Goal: Complete application form

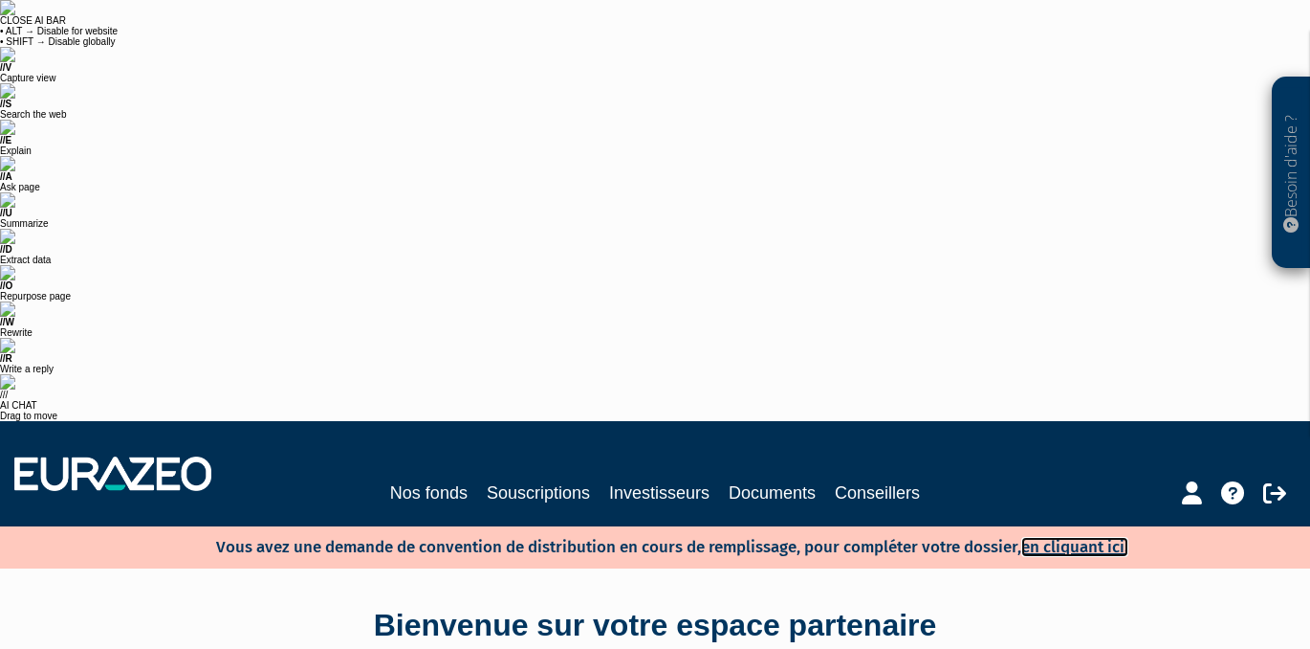
click at [1074, 537] on link "en cliquant ici." at bounding box center [1075, 547] width 107 height 20
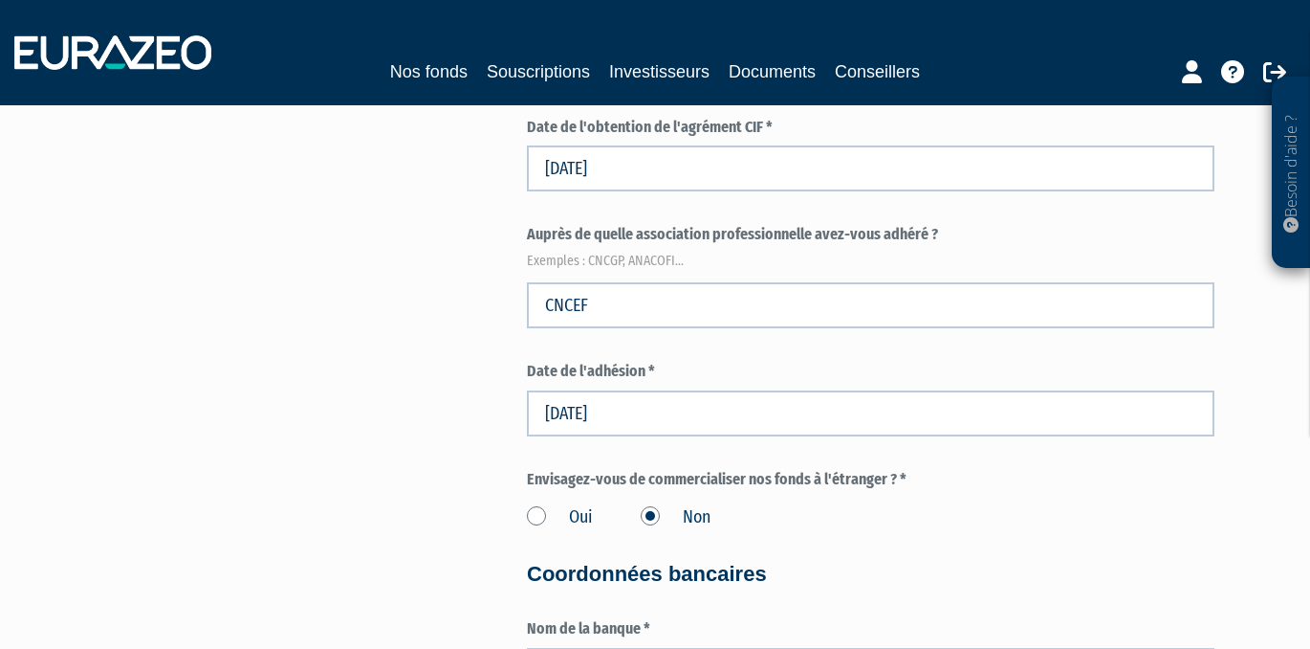
scroll to position [2922, 0]
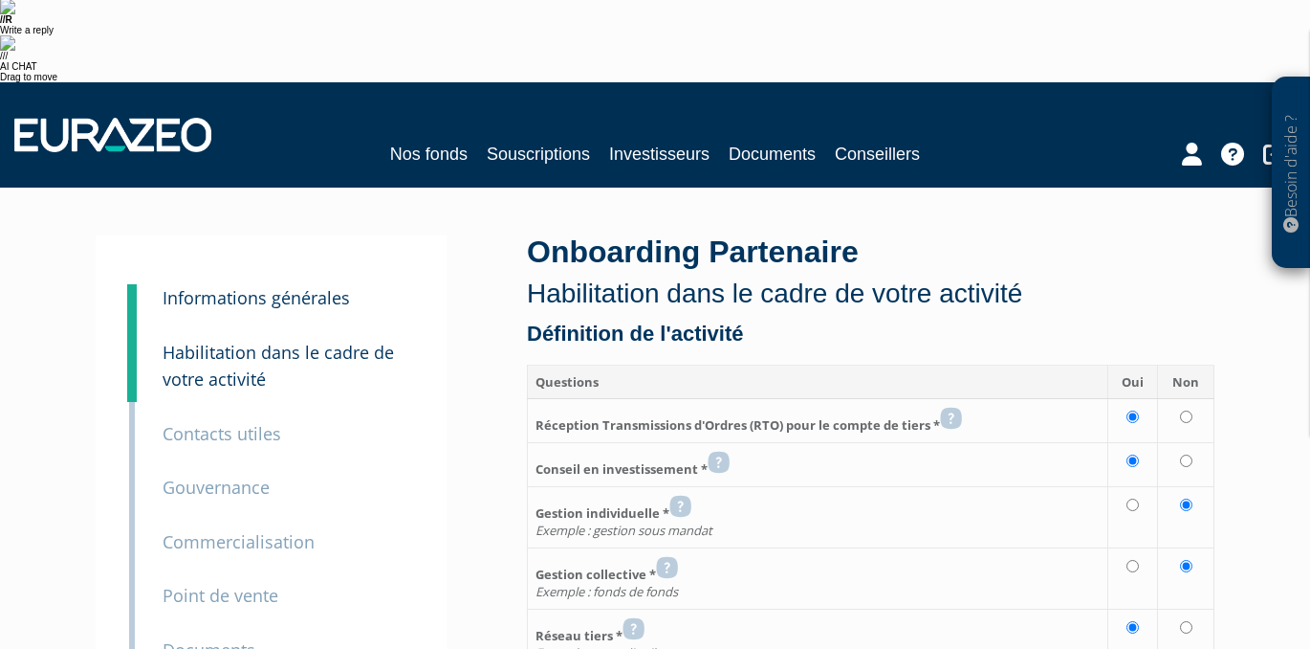
scroll to position [467, 0]
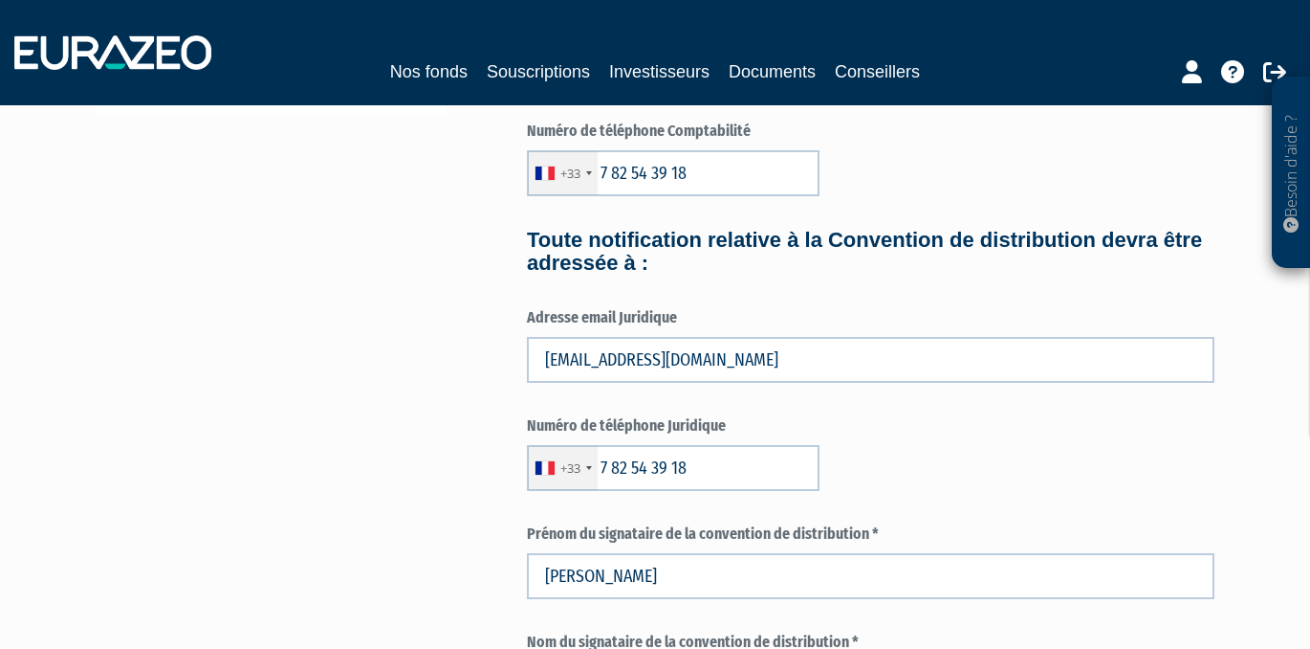
scroll to position [1155, 0]
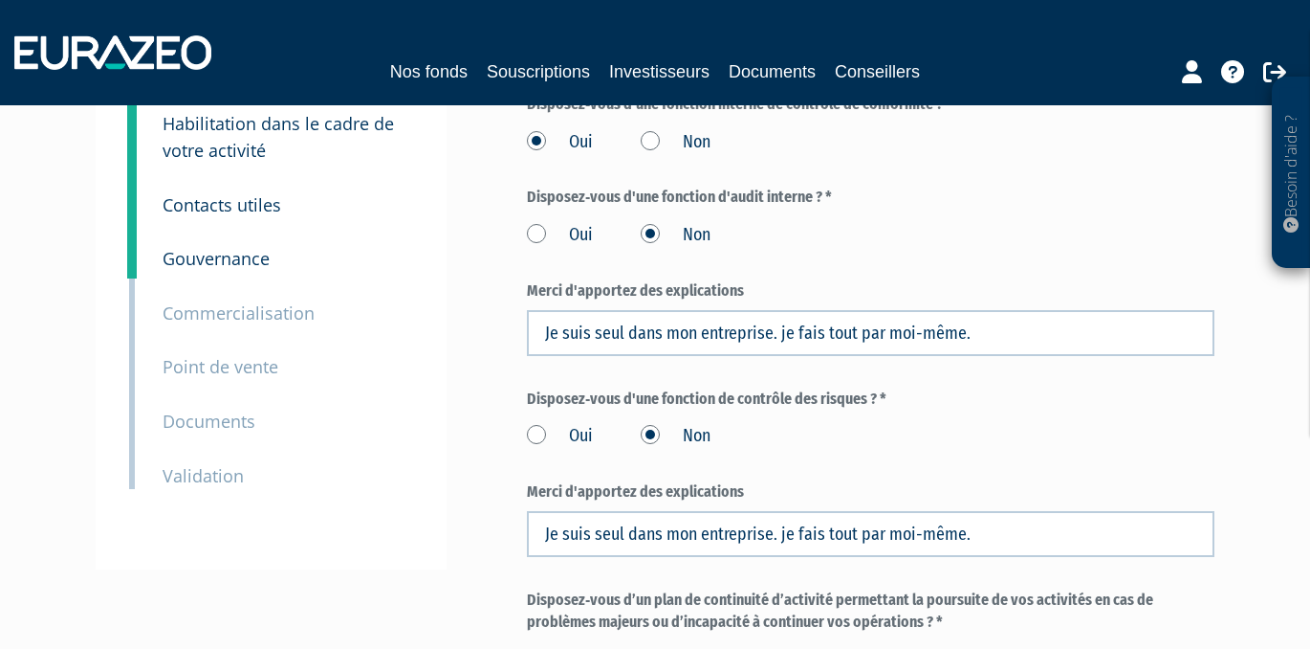
scroll to position [722, 0]
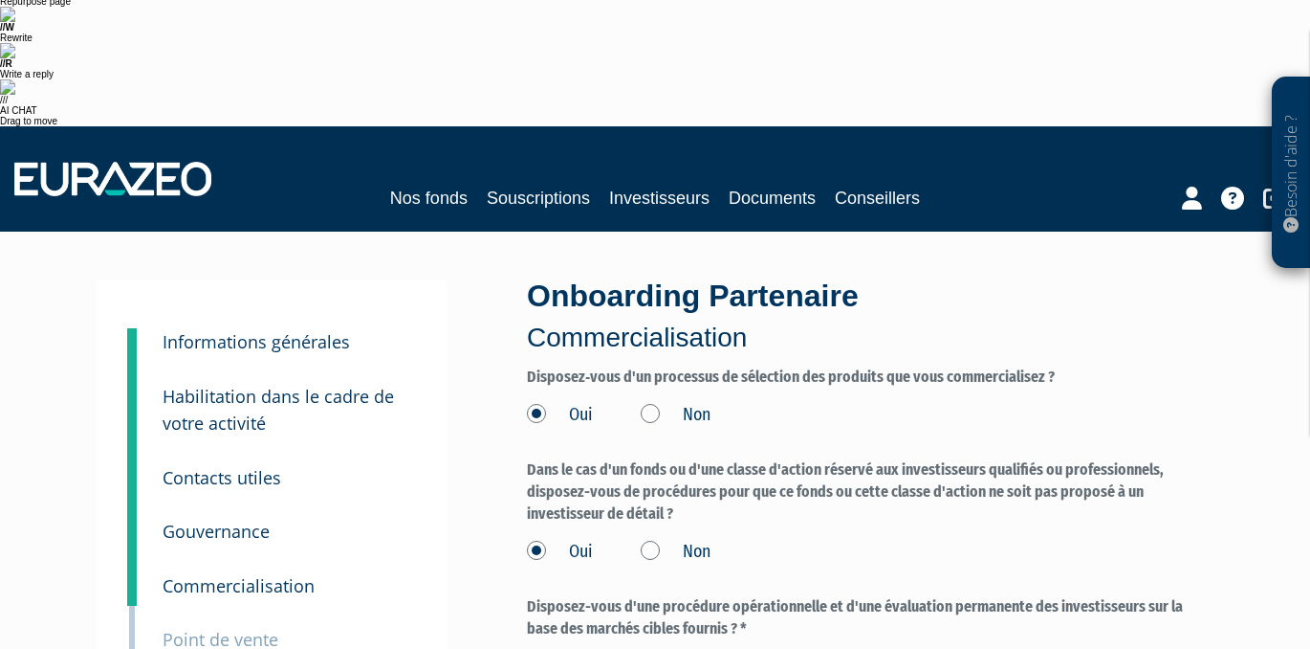
scroll to position [630, 0]
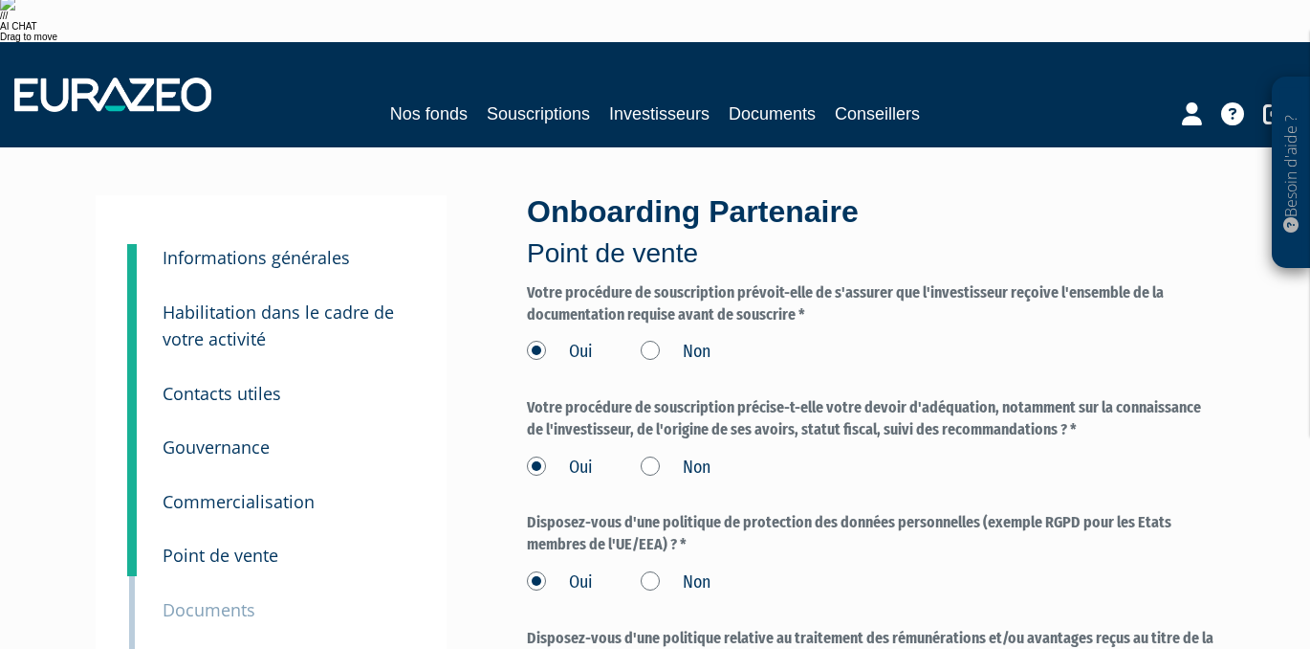
scroll to position [394, 0]
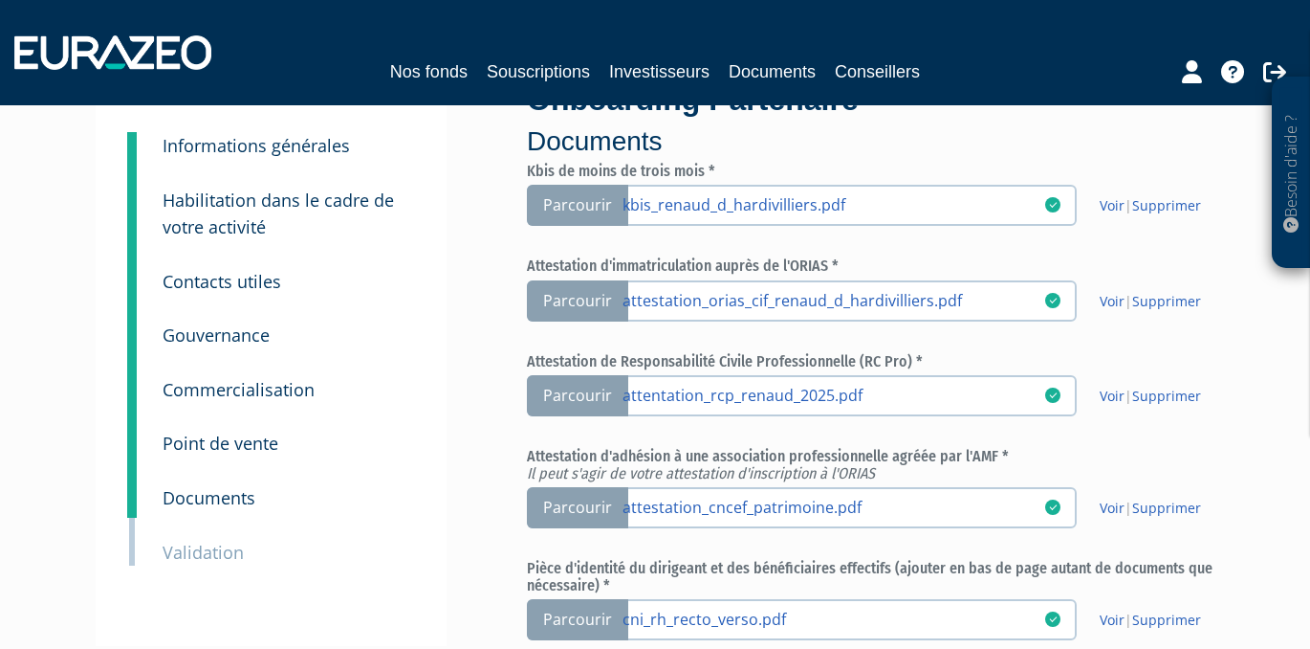
scroll to position [474, 0]
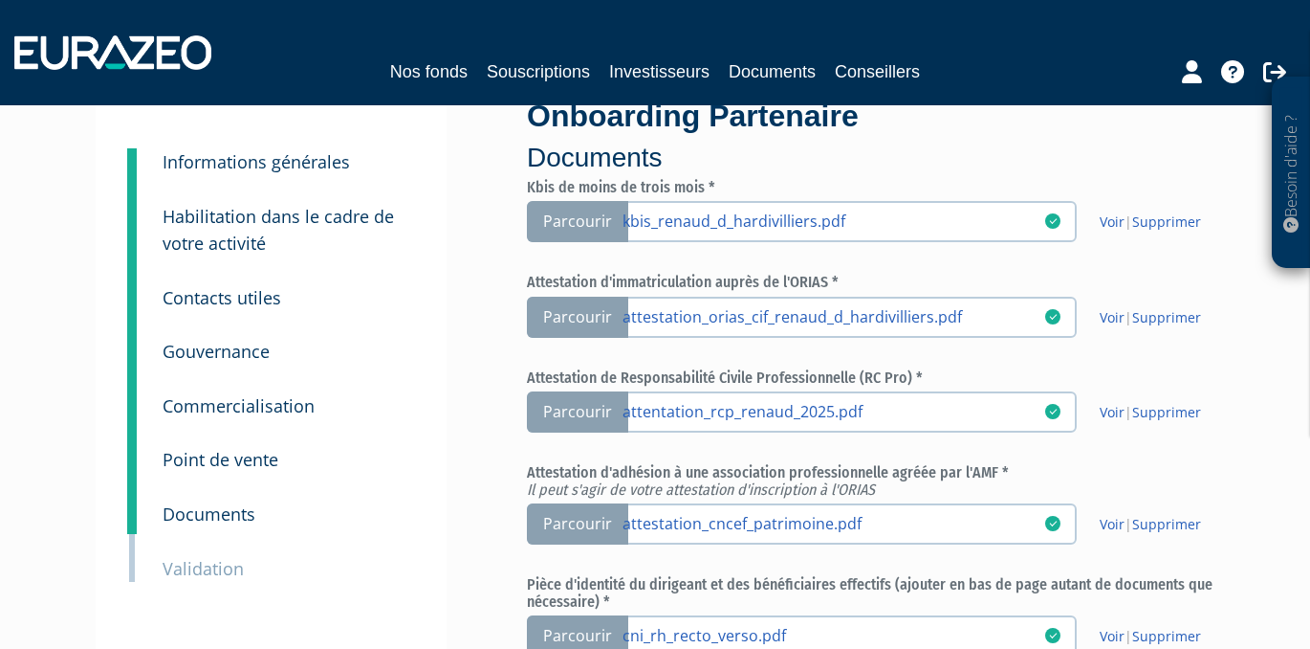
click at [0, 0] on input "Parcourir" at bounding box center [0, 0] width 0 height 0
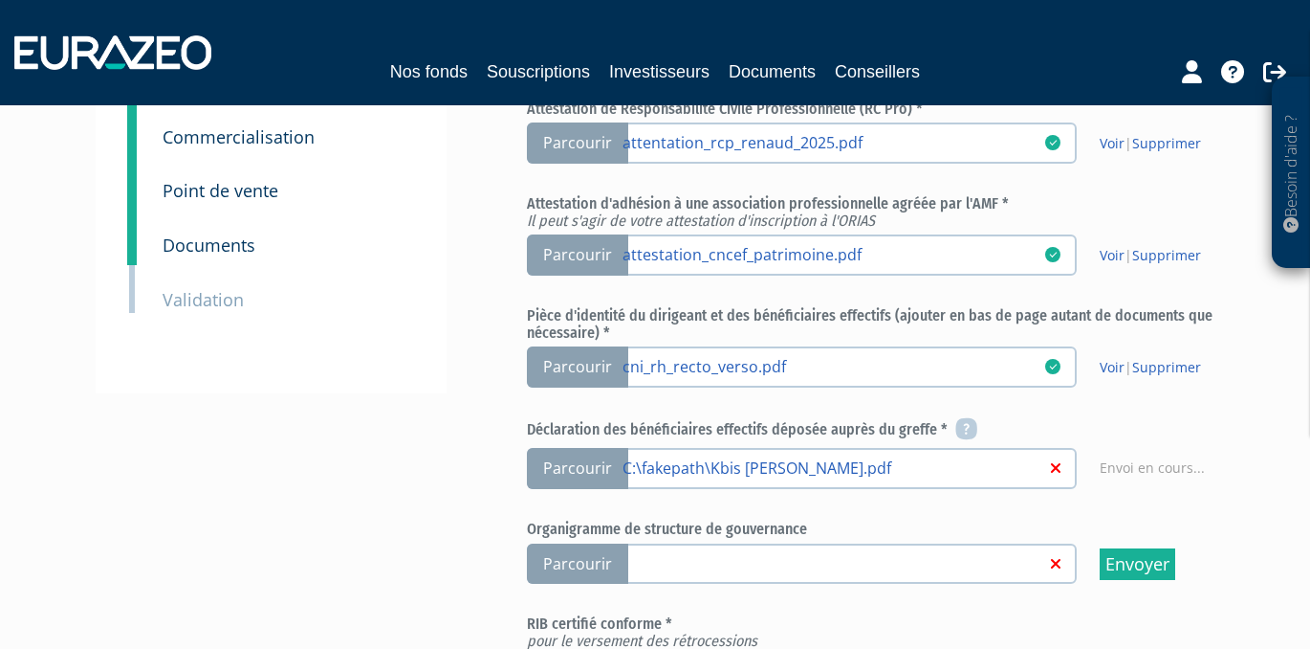
scroll to position [752, 0]
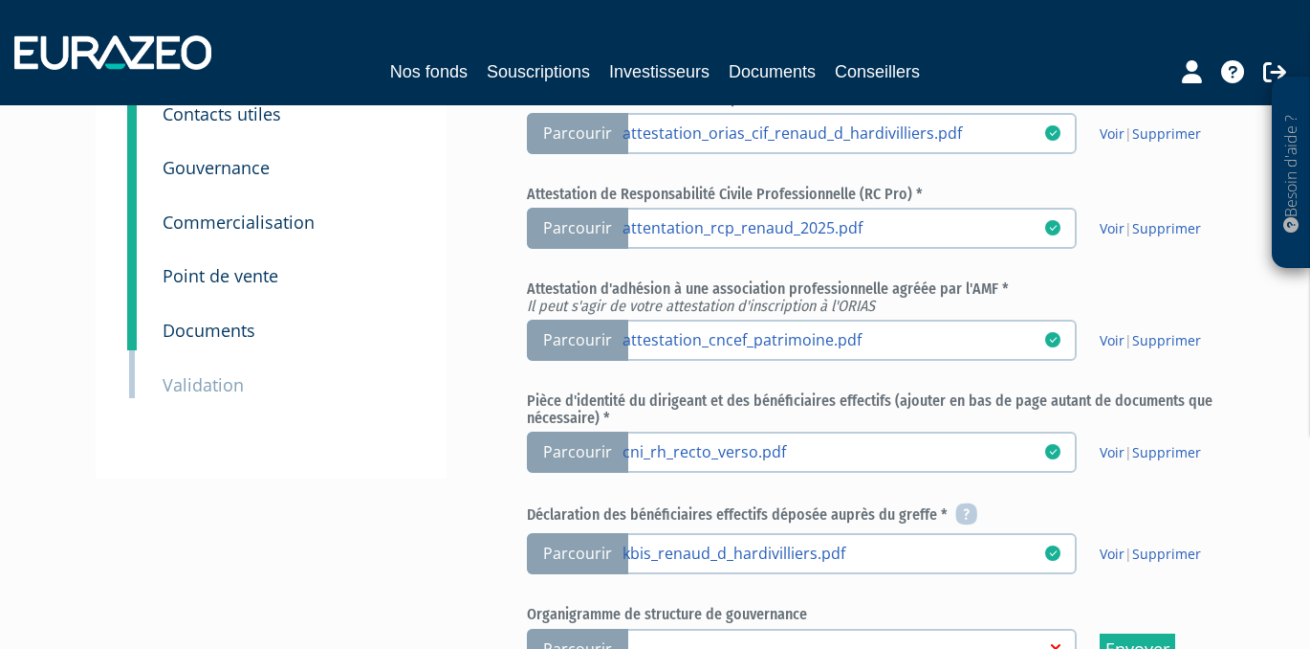
scroll to position [656, 0]
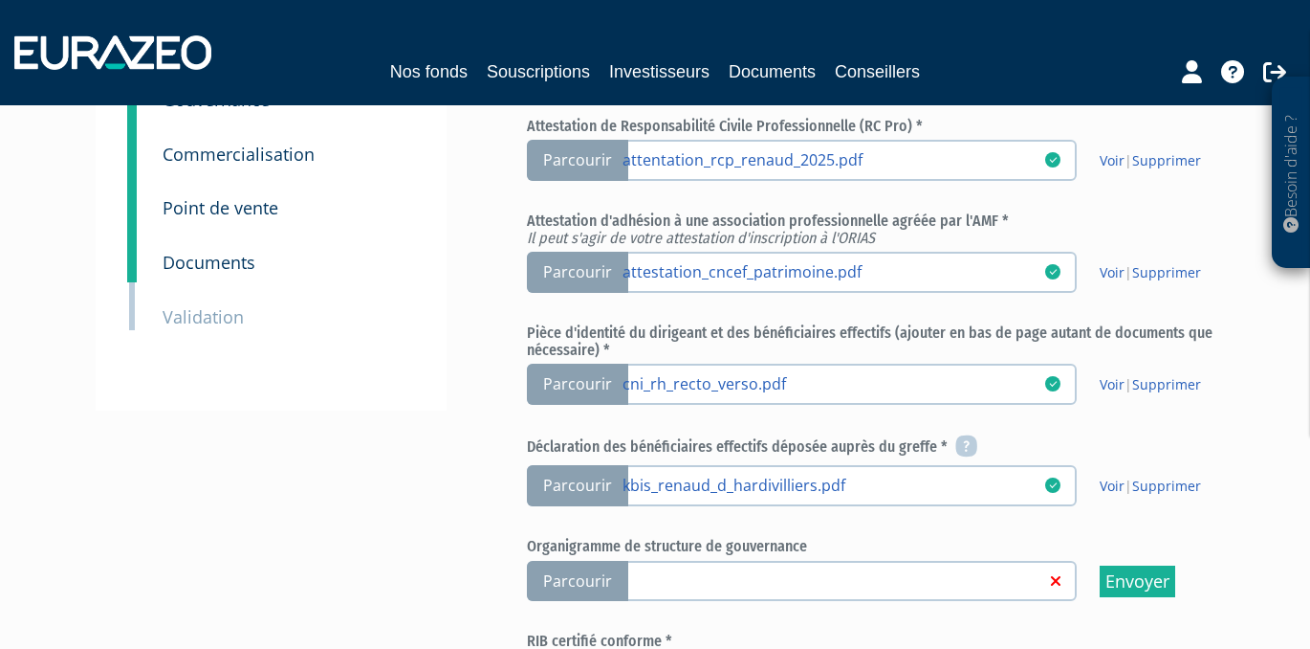
scroll to position [603, 0]
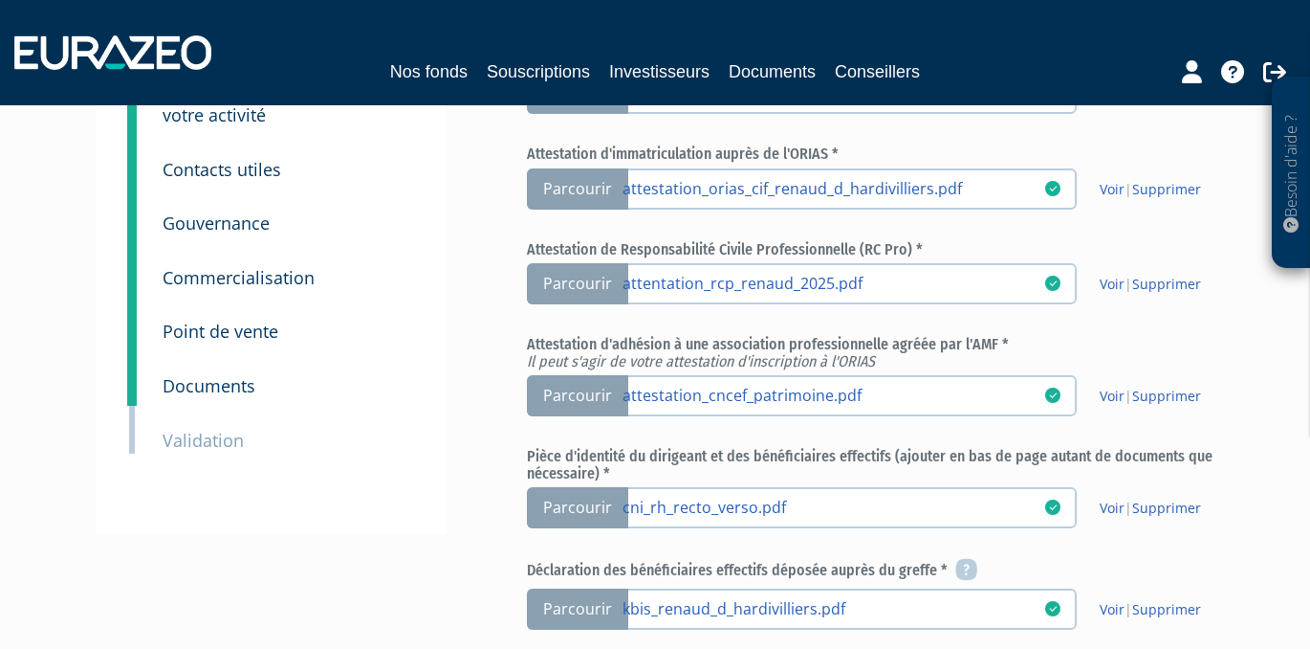
click at [0, 0] on input "Parcourir" at bounding box center [0, 0] width 0 height 0
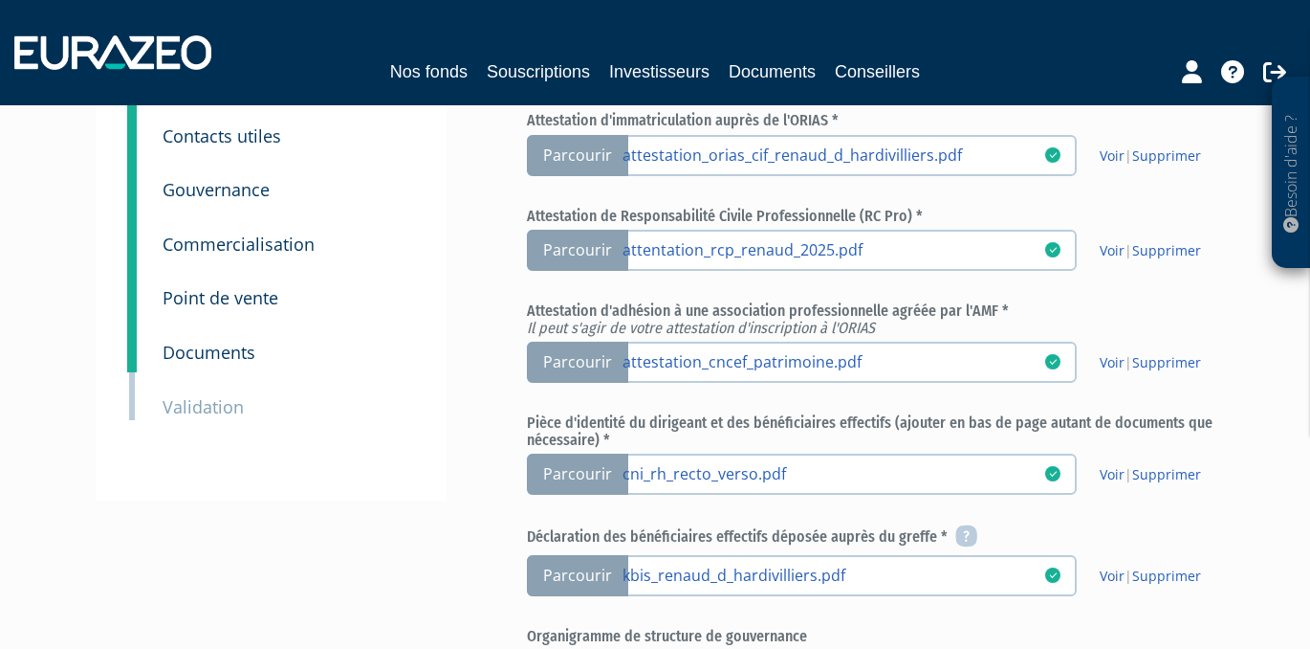
scroll to position [636, 0]
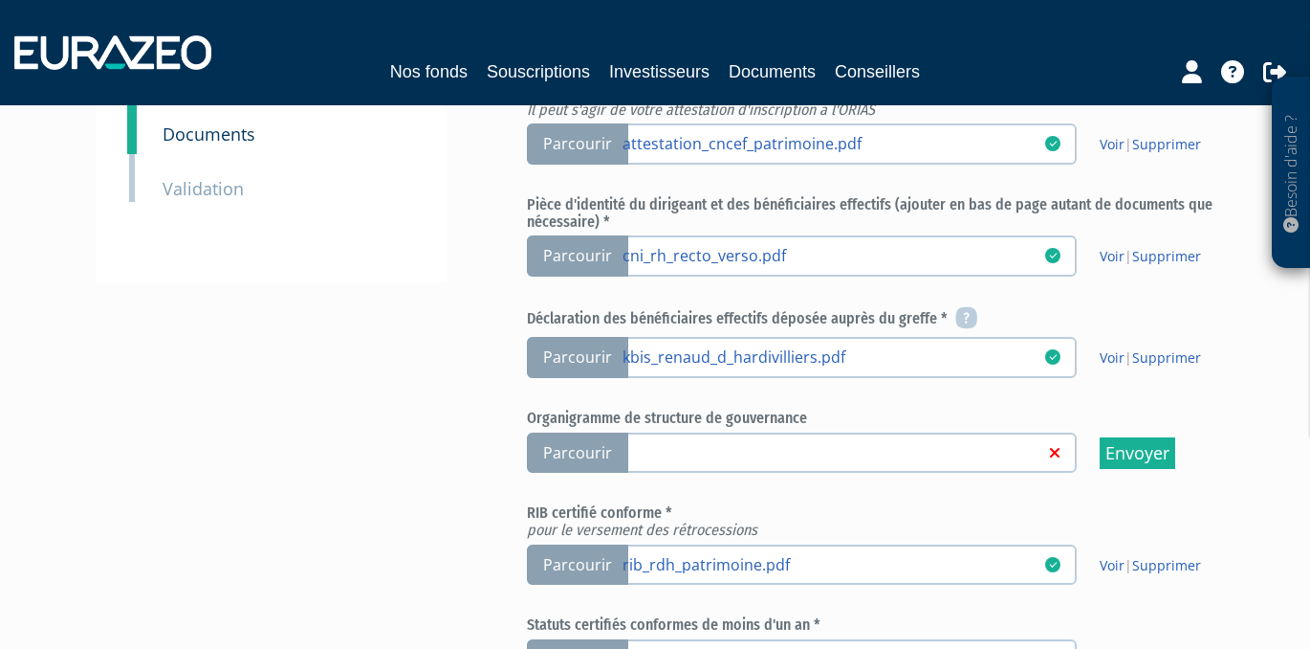
scroll to position [870, 0]
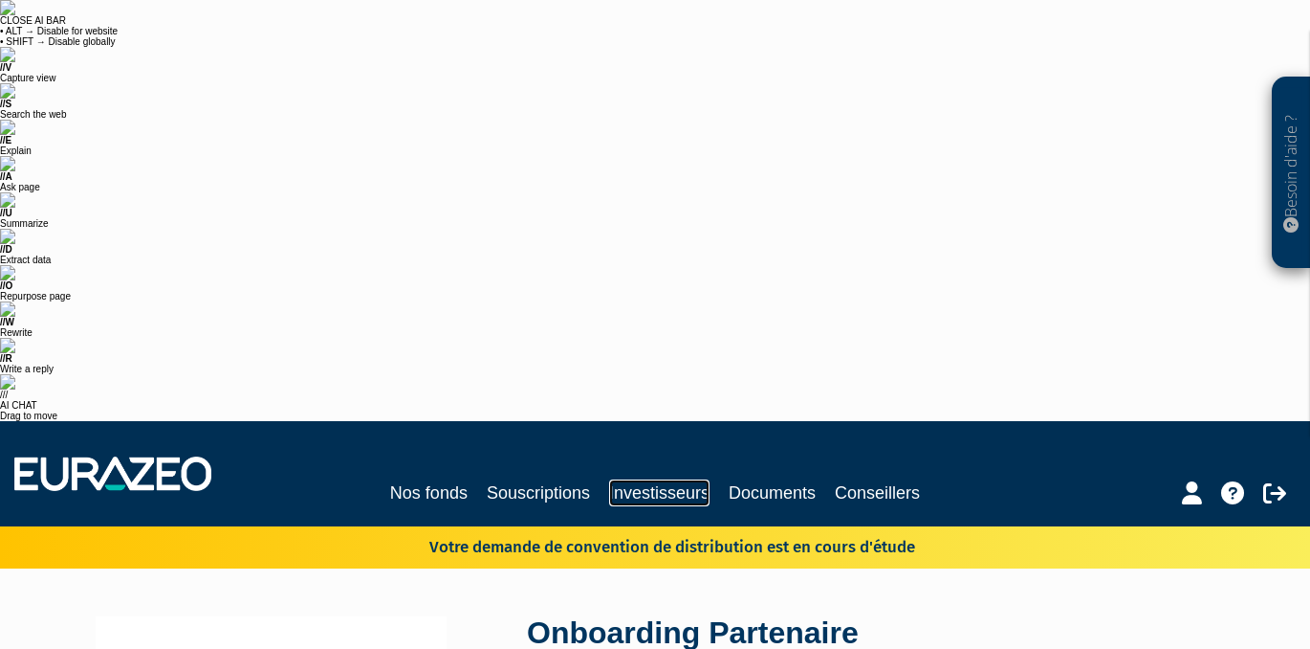
click at [678, 479] on link "Investisseurs" at bounding box center [659, 492] width 100 height 27
